Goal: Information Seeking & Learning: Find specific fact

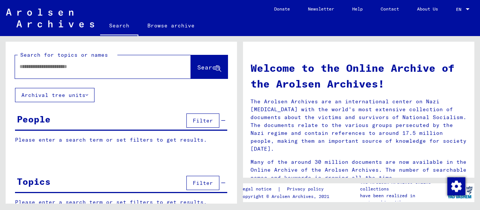
click at [85, 69] on input "text" at bounding box center [94, 67] width 149 height 8
type input "**********"
click at [191, 69] on button "Search" at bounding box center [209, 66] width 37 height 23
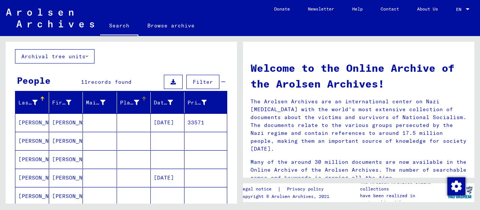
scroll to position [39, 0]
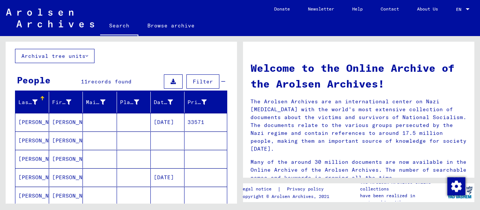
click at [47, 120] on mat-cell "[PERSON_NAME]" at bounding box center [32, 122] width 34 height 18
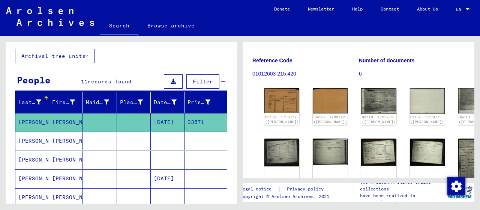
scroll to position [117, 0]
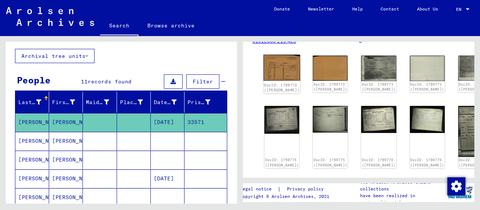
click at [271, 64] on img at bounding box center [282, 68] width 37 height 26
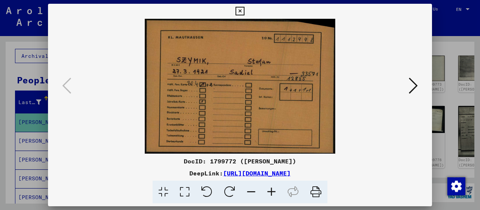
click at [416, 84] on icon at bounding box center [413, 86] width 9 height 18
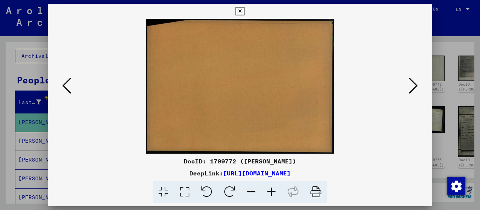
click at [415, 82] on icon at bounding box center [413, 86] width 9 height 18
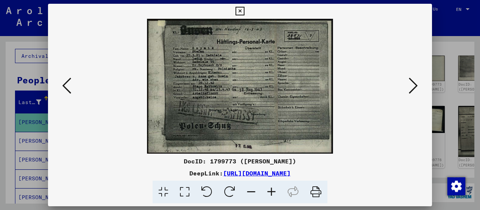
click at [407, 85] on img at bounding box center [240, 86] width 333 height 135
click at [415, 84] on icon at bounding box center [413, 86] width 9 height 18
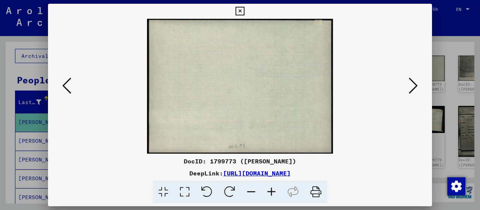
click at [244, 11] on icon at bounding box center [240, 11] width 9 height 9
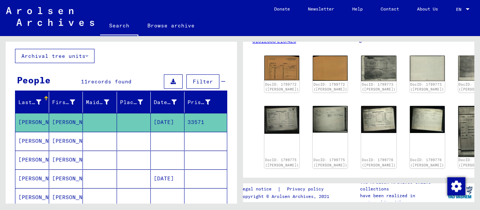
click at [38, 141] on mat-cell "[PERSON_NAME]" at bounding box center [32, 141] width 34 height 18
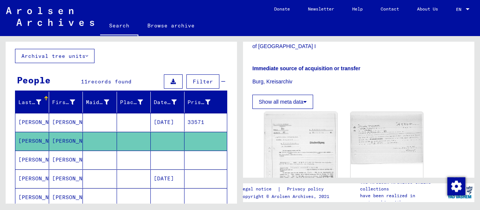
scroll to position [234, 0]
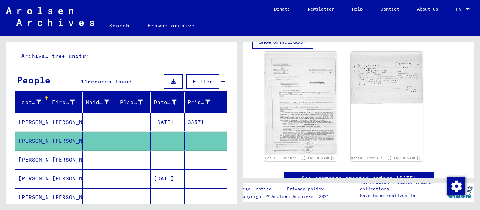
click at [313, 80] on img at bounding box center [301, 103] width 73 height 103
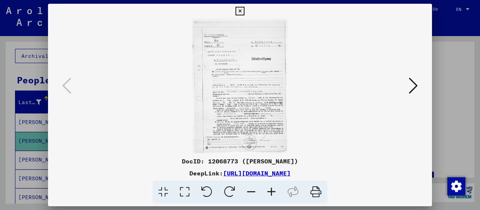
click at [278, 191] on icon at bounding box center [272, 192] width 20 height 23
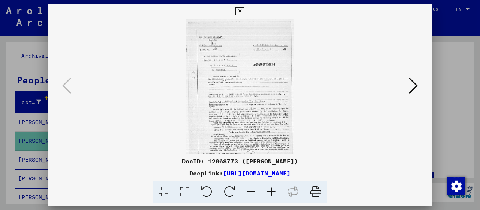
click at [278, 190] on icon at bounding box center [272, 192] width 20 height 23
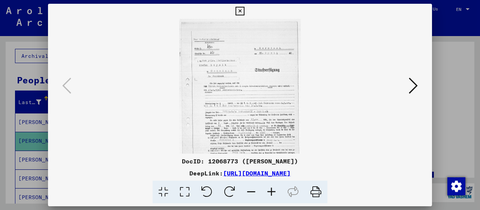
click at [278, 190] on icon at bounding box center [272, 192] width 20 height 23
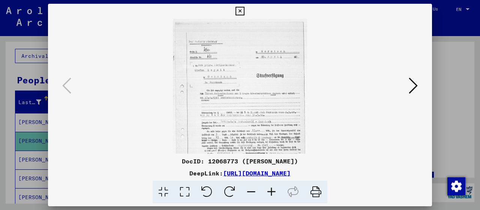
click at [278, 190] on icon at bounding box center [272, 192] width 20 height 23
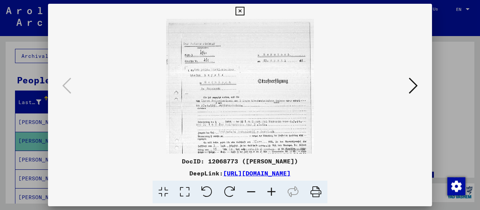
click at [278, 190] on icon at bounding box center [272, 192] width 20 height 23
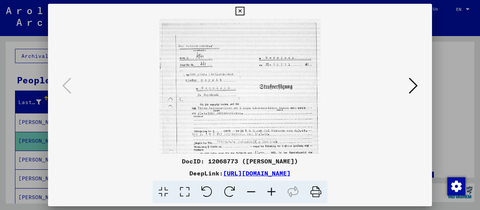
click at [278, 190] on icon at bounding box center [272, 192] width 20 height 23
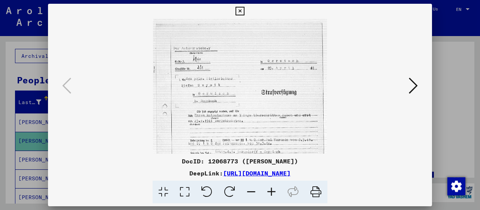
click at [278, 190] on icon at bounding box center [272, 192] width 20 height 23
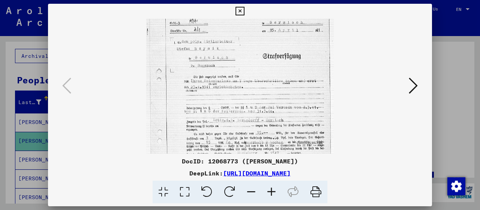
scroll to position [43, 0]
drag, startPoint x: 273, startPoint y: 104, endPoint x: 269, endPoint y: 61, distance: 42.6
click at [269, 61] on img at bounding box center [240, 109] width 188 height 266
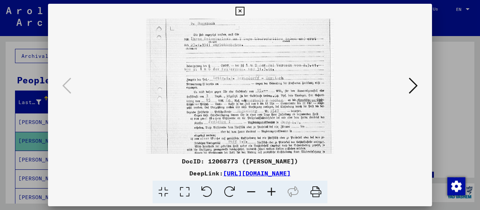
scroll to position [92, 0]
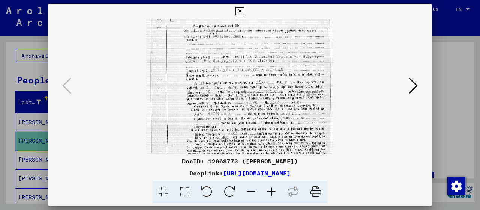
drag, startPoint x: 302, startPoint y: 106, endPoint x: 296, endPoint y: 57, distance: 48.8
click at [296, 57] on img at bounding box center [240, 59] width 188 height 266
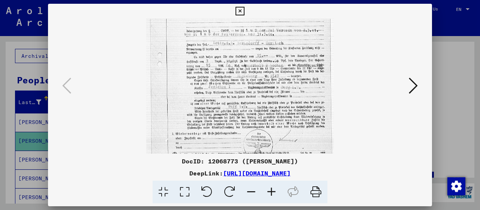
scroll to position [131, 0]
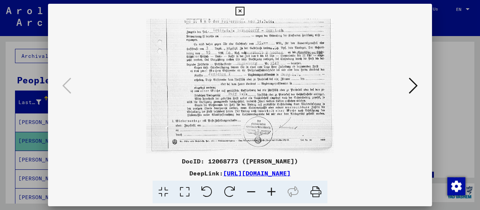
drag, startPoint x: 283, startPoint y: 123, endPoint x: 269, endPoint y: 75, distance: 50.1
click at [269, 75] on img at bounding box center [240, 20] width 188 height 266
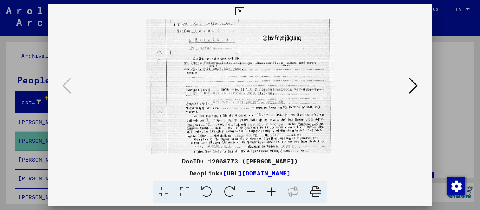
scroll to position [58, 0]
drag, startPoint x: 281, startPoint y: 91, endPoint x: 268, endPoint y: 163, distance: 73.2
click at [268, 163] on div "DocID: 12068773 ([PERSON_NAME]) DeepLink: [URL][DOMAIN_NAME]" at bounding box center [240, 104] width 384 height 200
click at [416, 89] on icon at bounding box center [413, 86] width 9 height 18
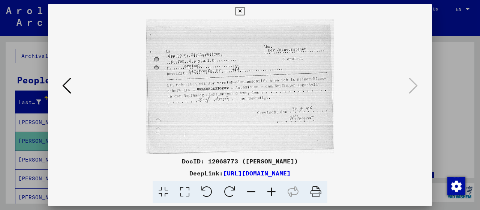
scroll to position [0, 0]
click at [244, 11] on icon at bounding box center [240, 11] width 9 height 9
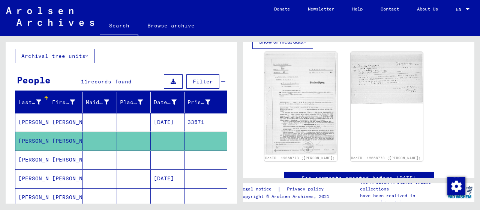
click at [88, 155] on mat-cell at bounding box center [100, 159] width 34 height 18
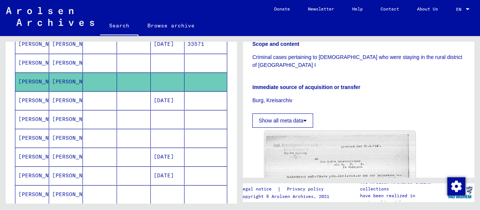
scroll to position [234, 0]
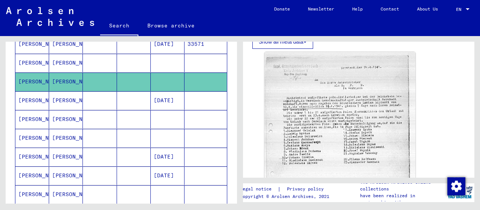
click at [75, 99] on mat-cell "[PERSON_NAME]" at bounding box center [66, 100] width 34 height 18
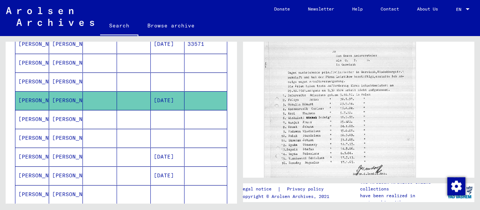
scroll to position [273, 0]
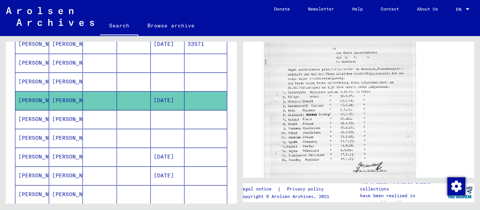
click at [80, 122] on mat-cell "[PERSON_NAME]" at bounding box center [66, 119] width 34 height 18
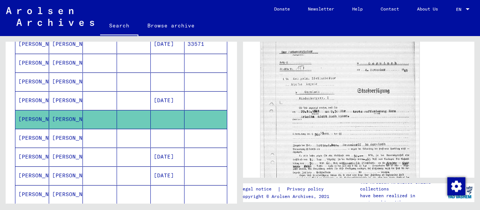
scroll to position [273, 0]
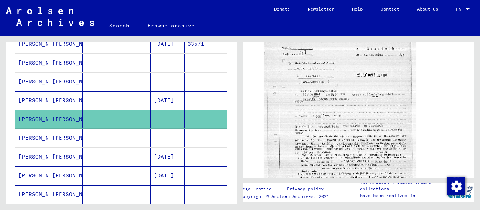
click at [55, 136] on mat-cell "[PERSON_NAME]" at bounding box center [66, 138] width 34 height 18
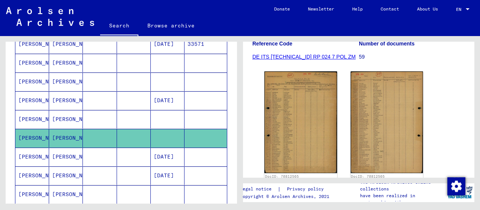
scroll to position [156, 0]
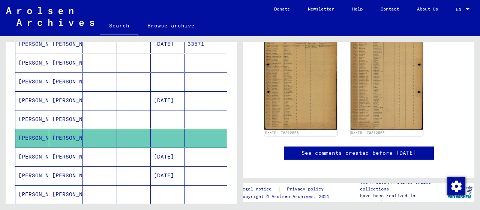
click at [39, 150] on mat-cell "[PERSON_NAME]" at bounding box center [32, 156] width 34 height 18
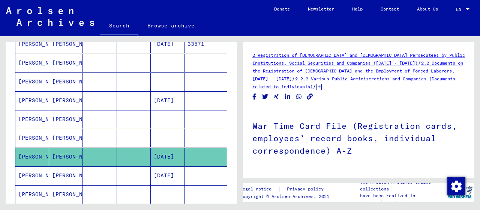
click at [62, 132] on mat-cell "[PERSON_NAME]" at bounding box center [66, 138] width 34 height 18
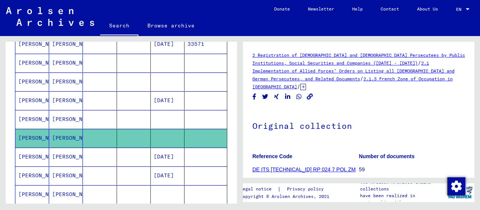
click at [79, 153] on mat-cell "[PERSON_NAME]" at bounding box center [66, 156] width 34 height 18
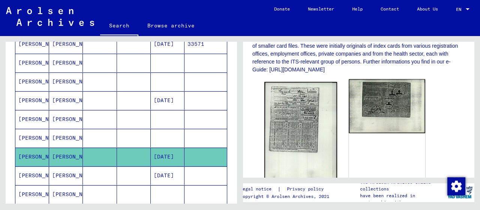
scroll to position [195, 0]
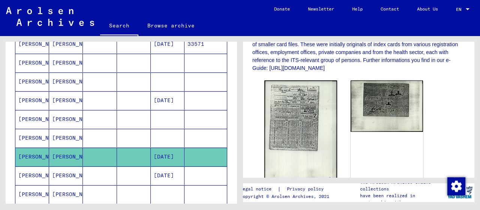
click at [62, 176] on mat-cell "[PERSON_NAME]" at bounding box center [66, 175] width 34 height 18
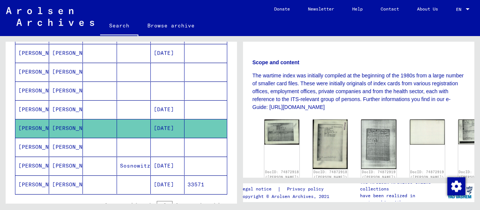
scroll to position [195, 0]
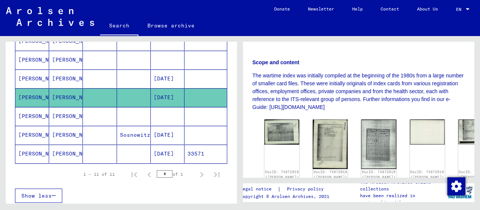
click at [58, 112] on mat-cell "[PERSON_NAME]" at bounding box center [66, 116] width 34 height 18
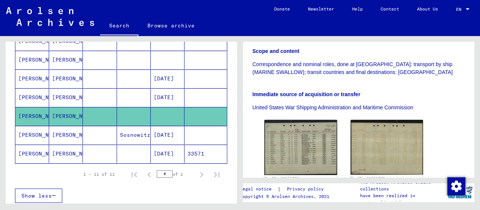
scroll to position [195, 0]
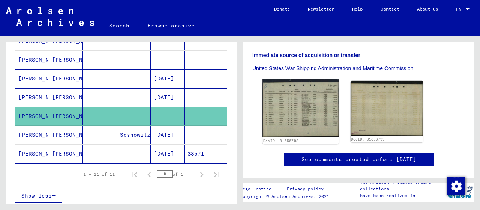
click at [303, 119] on img at bounding box center [301, 108] width 76 height 58
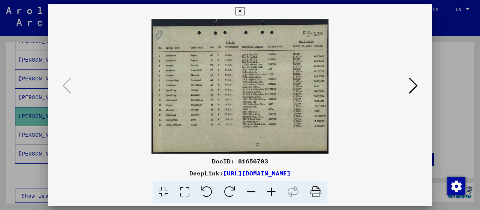
click at [244, 11] on icon at bounding box center [240, 11] width 9 height 9
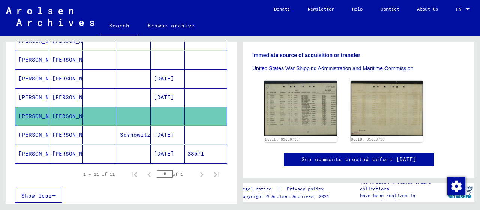
click at [78, 136] on mat-cell "[PERSON_NAME]" at bounding box center [66, 135] width 34 height 18
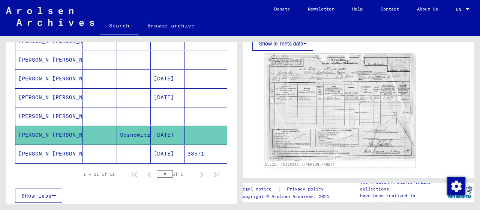
scroll to position [234, 0]
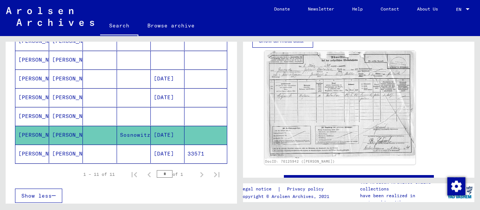
click at [70, 144] on mat-cell "[PERSON_NAME]" at bounding box center [66, 153] width 34 height 18
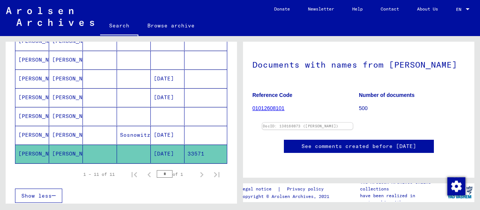
scroll to position [117, 0]
